Goal: Transaction & Acquisition: Complete application form

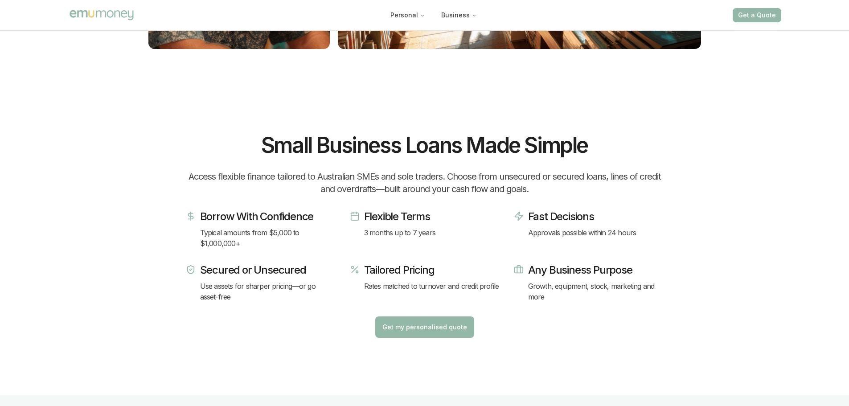
scroll to position [535, 0]
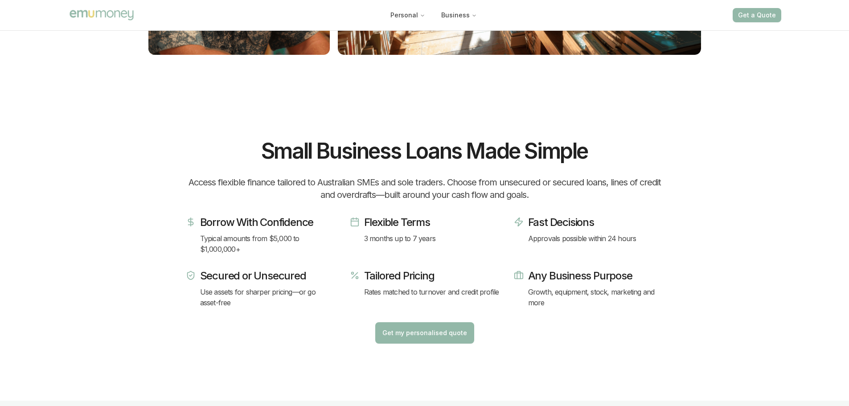
click at [402, 333] on button "Get my personalised quote" at bounding box center [424, 332] width 99 height 21
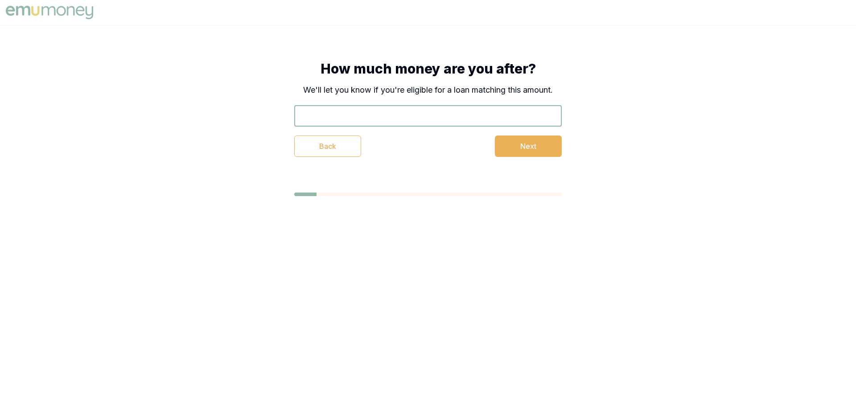
click at [394, 112] on input "text" at bounding box center [427, 115] width 267 height 21
type input "$500,000"
click at [514, 149] on button "Next" at bounding box center [528, 146] width 67 height 21
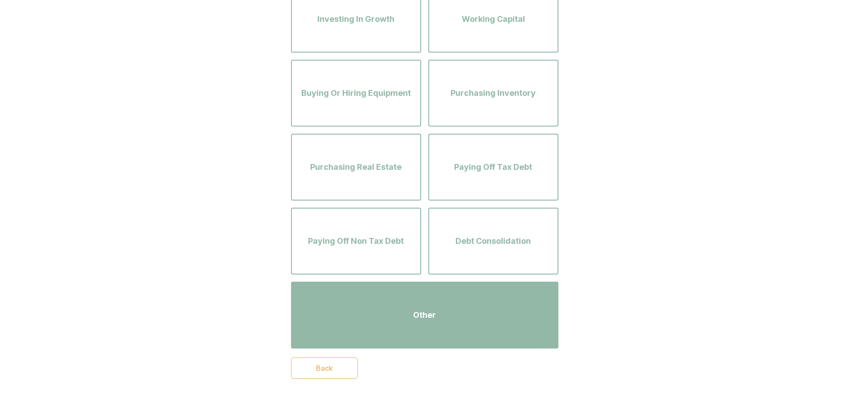
scroll to position [134, 0]
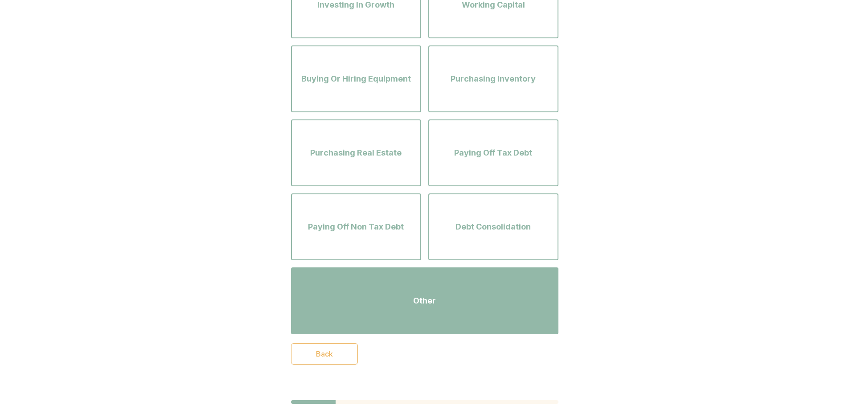
click at [476, 300] on div "Other" at bounding box center [424, 300] width 251 height 51
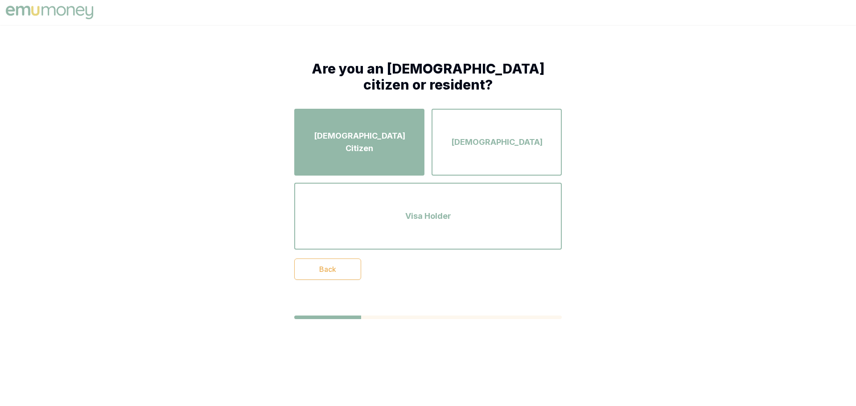
click at [380, 150] on div "[DEMOGRAPHIC_DATA] Citizen" at bounding box center [359, 142] width 114 height 51
